Goal: Information Seeking & Learning: Learn about a topic

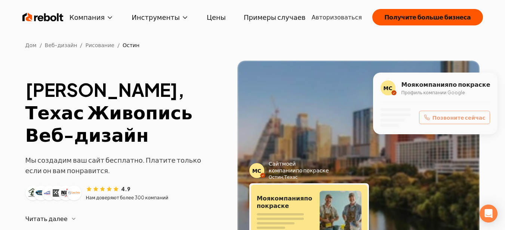
click at [196, 77] on div "[PERSON_NAME], Техас Живопись Веб-дизайн Мы создадим ваш сайт бесплатно. Платит…" at bounding box center [252, 169] width 455 height 217
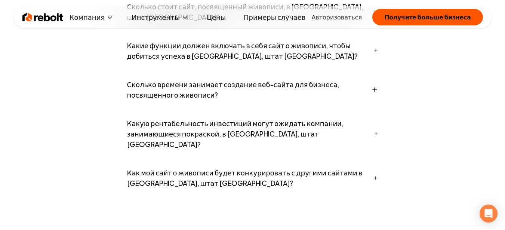
scroll to position [3328, 0]
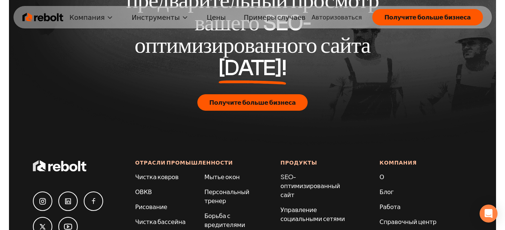
scroll to position [4113, 0]
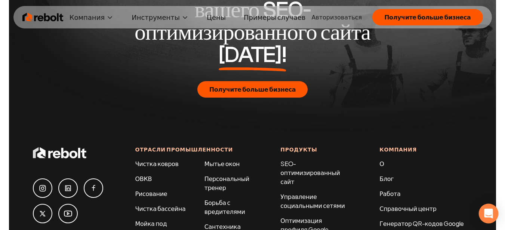
click at [487, 214] on icon "Открытый Интерком Мессенджер" at bounding box center [488, 214] width 9 height 10
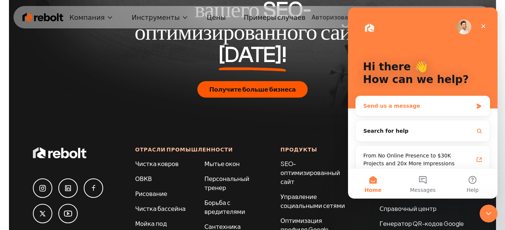
scroll to position [9, 0]
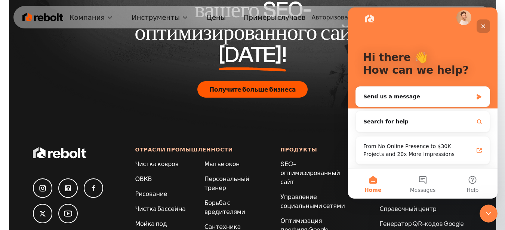
click at [483, 30] on div "Close" at bounding box center [483, 25] width 13 height 13
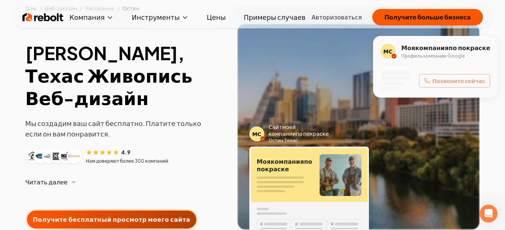
scroll to position [0, 0]
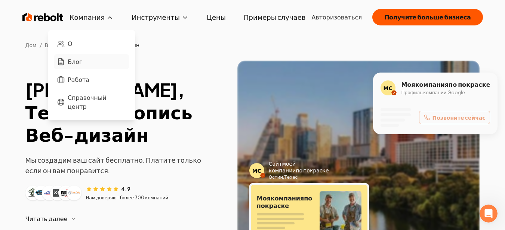
click at [82, 59] on font "Блог" at bounding box center [75, 62] width 15 height 8
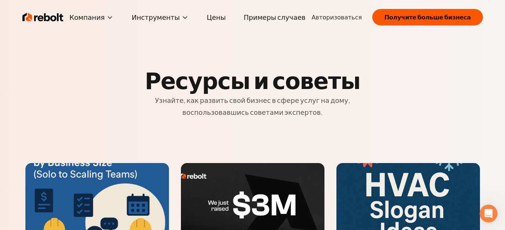
click at [58, 17] on img at bounding box center [42, 17] width 41 height 15
